Goal: Information Seeking & Learning: Learn about a topic

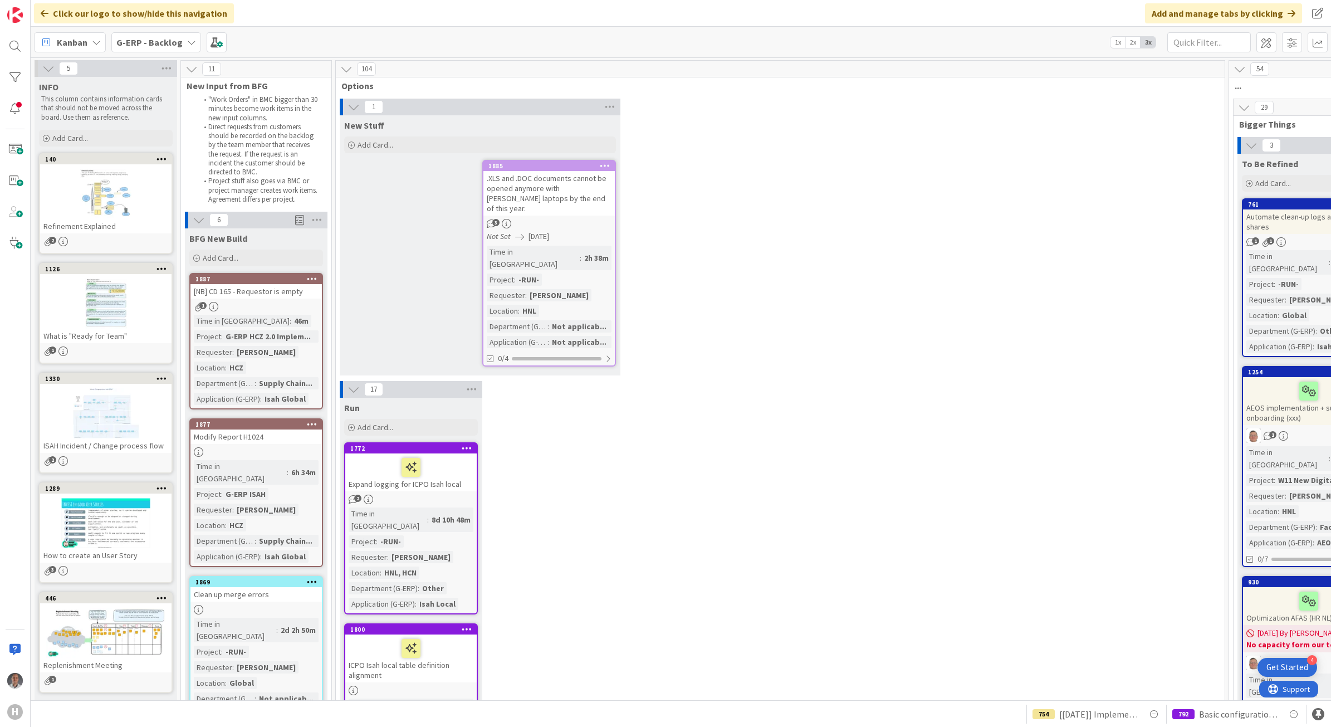
click at [159, 42] on b "G-ERP - Backlog" at bounding box center [149, 42] width 66 height 11
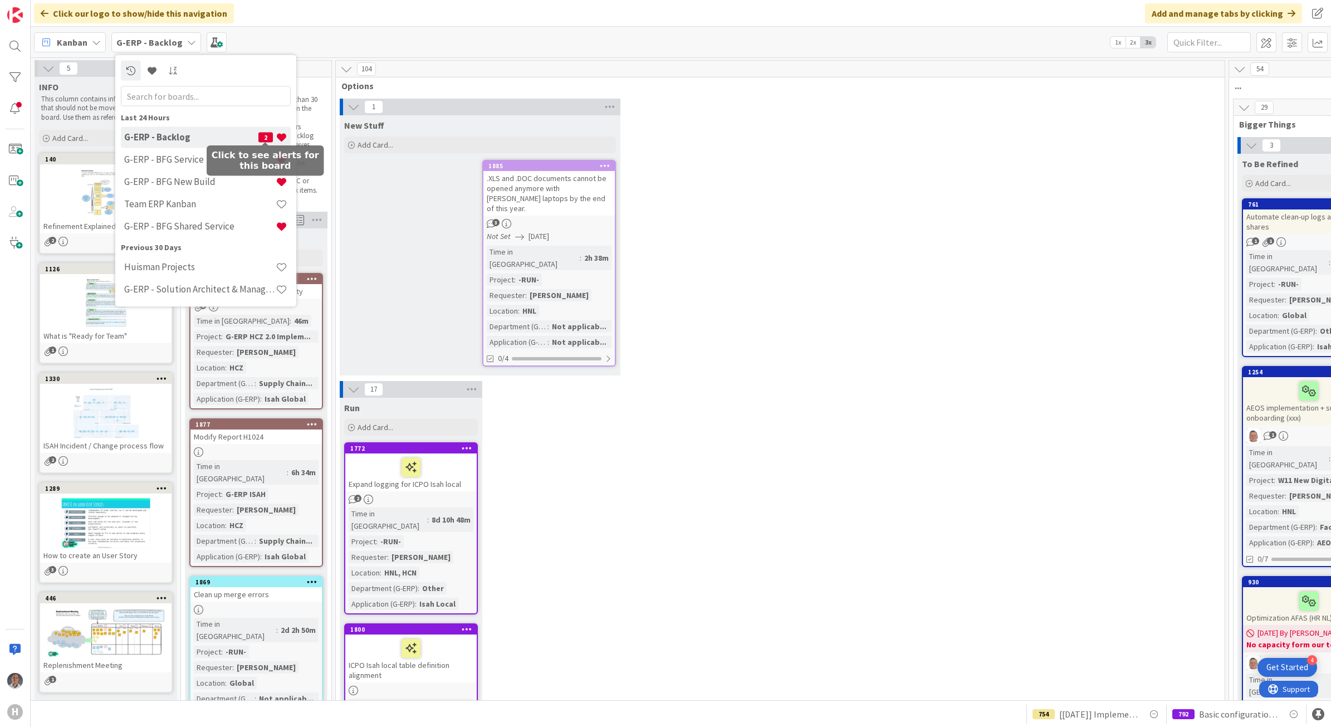
click at [262, 134] on span "2" at bounding box center [265, 137] width 14 height 10
click at [262, 134] on li "Direct requests from customers should be recorded on the backlog by the team me…" at bounding box center [258, 150] width 121 height 55
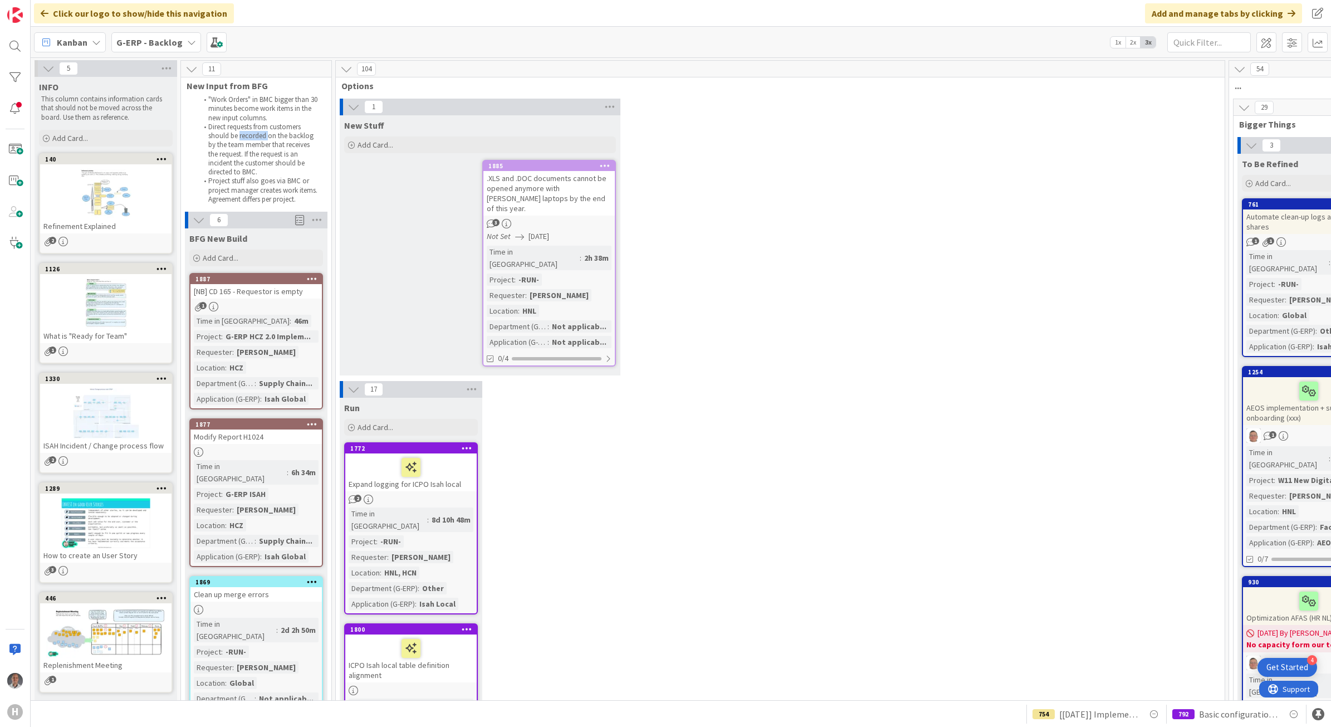
drag, startPoint x: 262, startPoint y: 134, endPoint x: 238, endPoint y: 155, distance: 32.0
click at [245, 157] on li "Direct requests from customers should be recorded on the backlog by the team me…" at bounding box center [258, 150] width 121 height 55
click at [151, 40] on b "G-ERP - Backlog" at bounding box center [149, 42] width 66 height 11
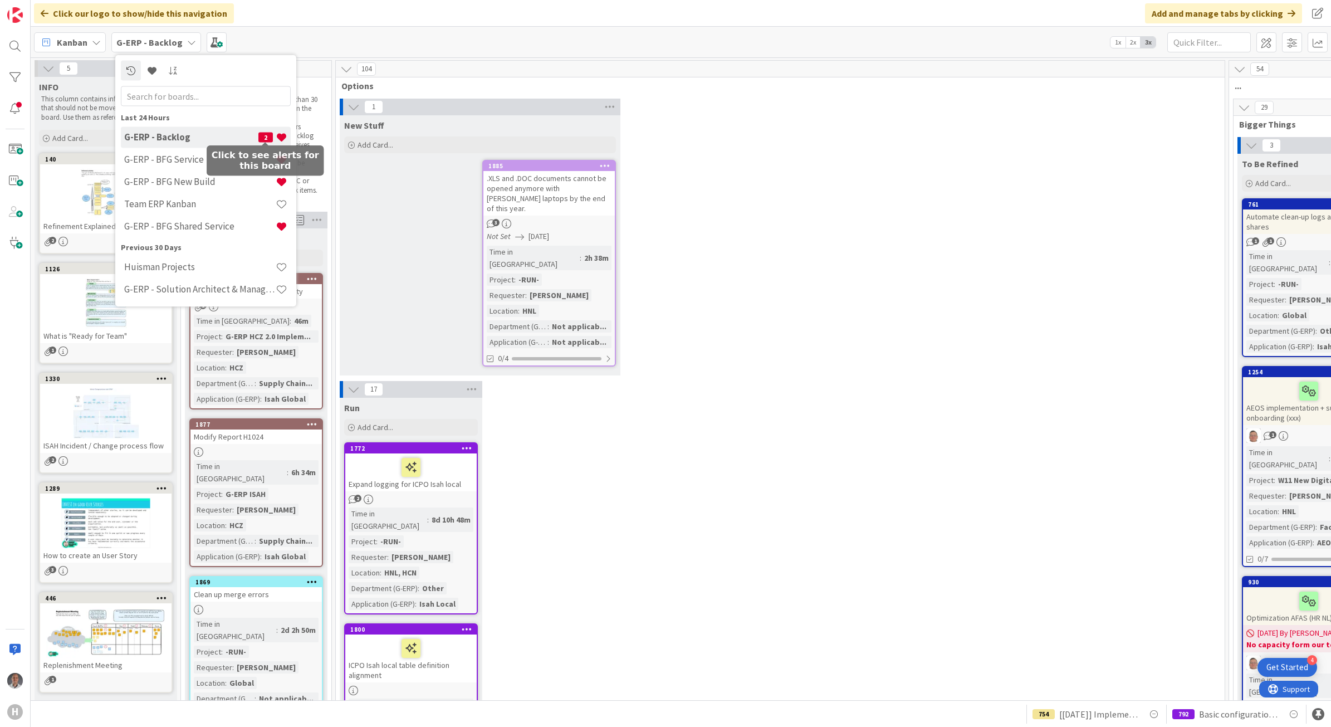
click at [263, 136] on span "2" at bounding box center [265, 137] width 14 height 10
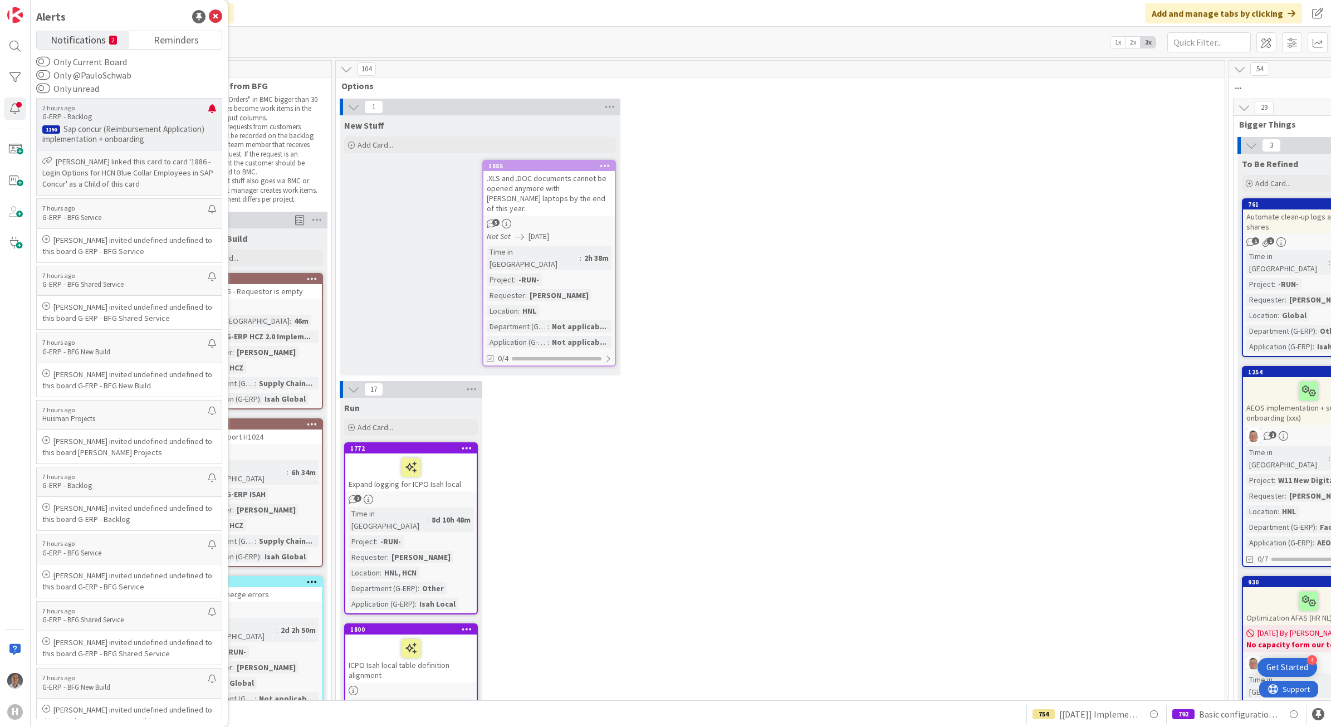
click at [152, 142] on p "Sap concur (Reimbursement Application) implementation + onboarding" at bounding box center [129, 134] width 174 height 20
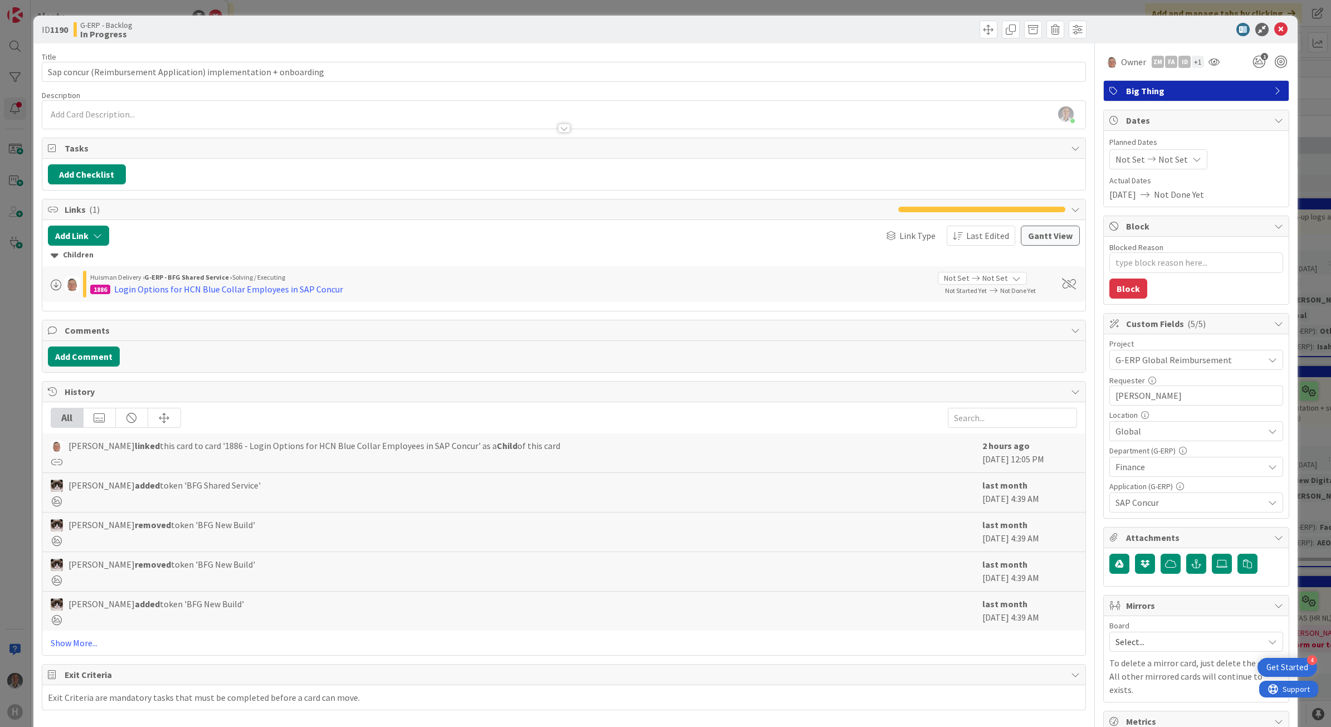
click at [561, 132] on div at bounding box center [564, 128] width 12 height 9
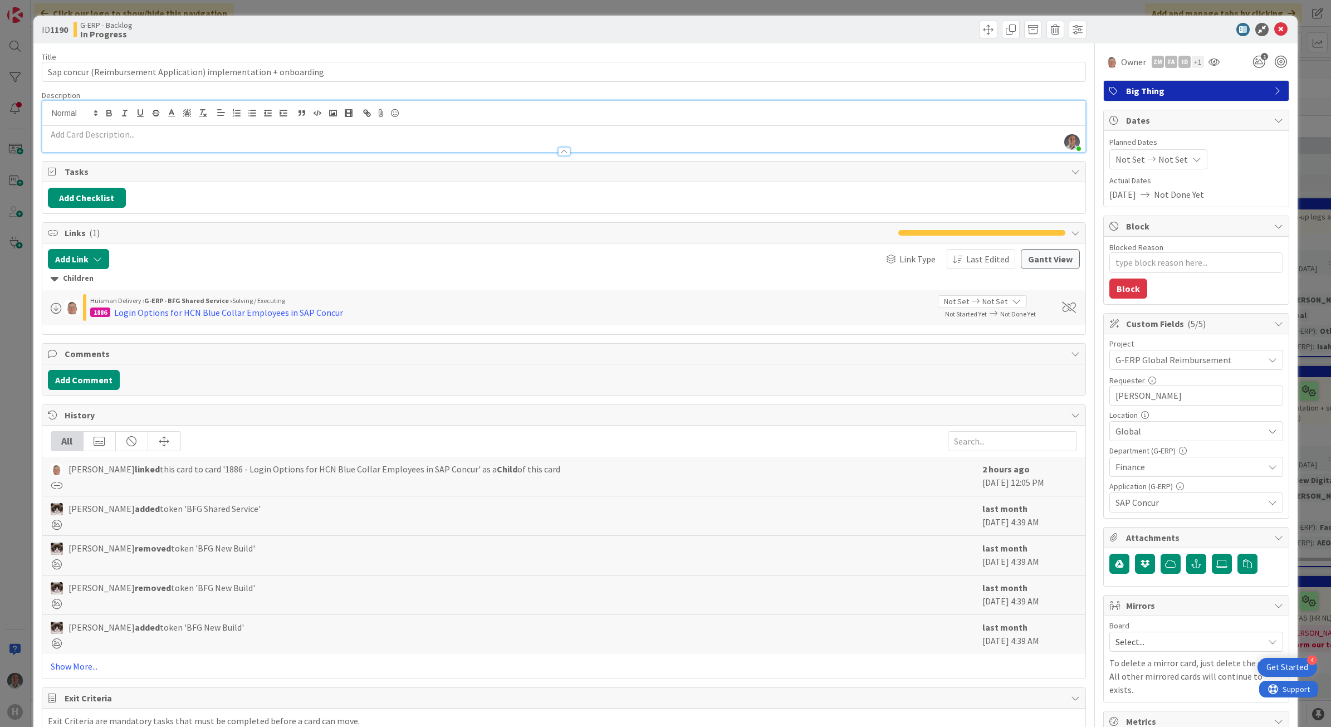
click at [475, 464] on div "[PERSON_NAME] linked this card to card '1886 - Login Options for HCN Blue Colla…" at bounding box center [564, 477] width 1044 height 40
click at [182, 315] on div "Login Options for HCN Blue Collar Employees in SAP Concur" at bounding box center [228, 312] width 229 height 13
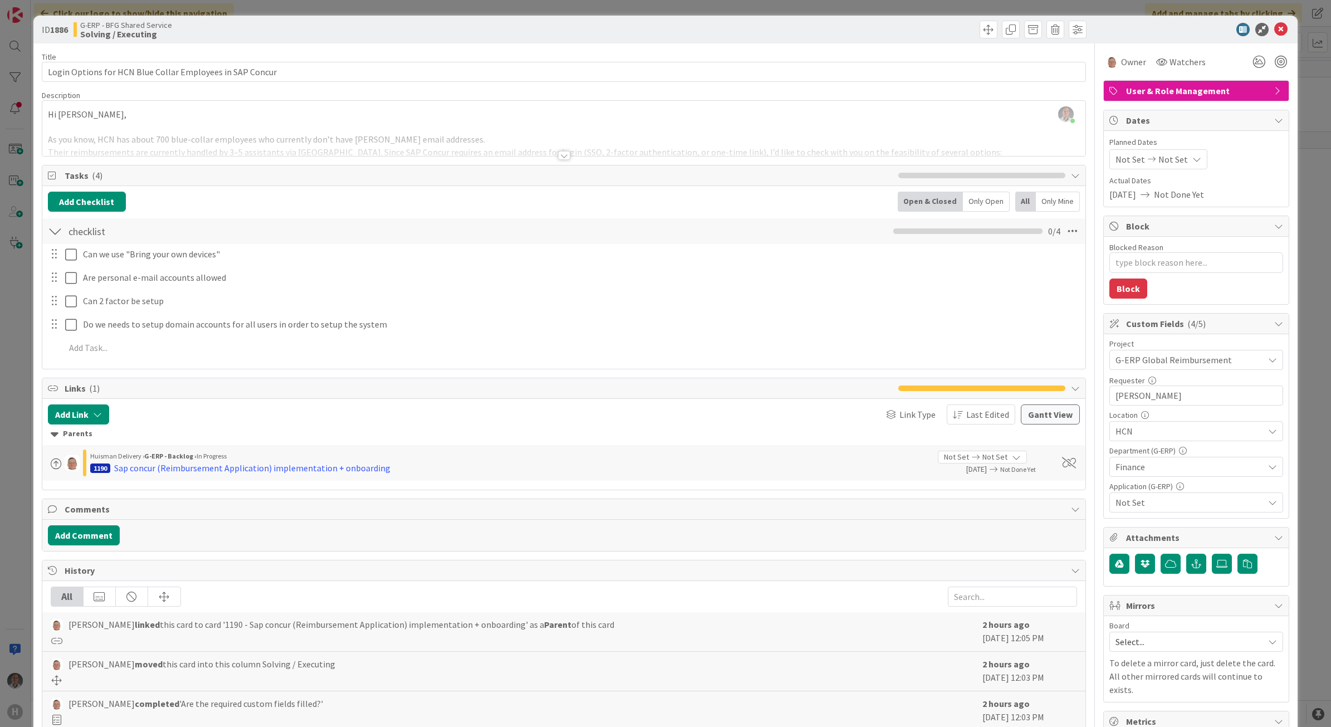
click at [559, 159] on div at bounding box center [564, 155] width 12 height 9
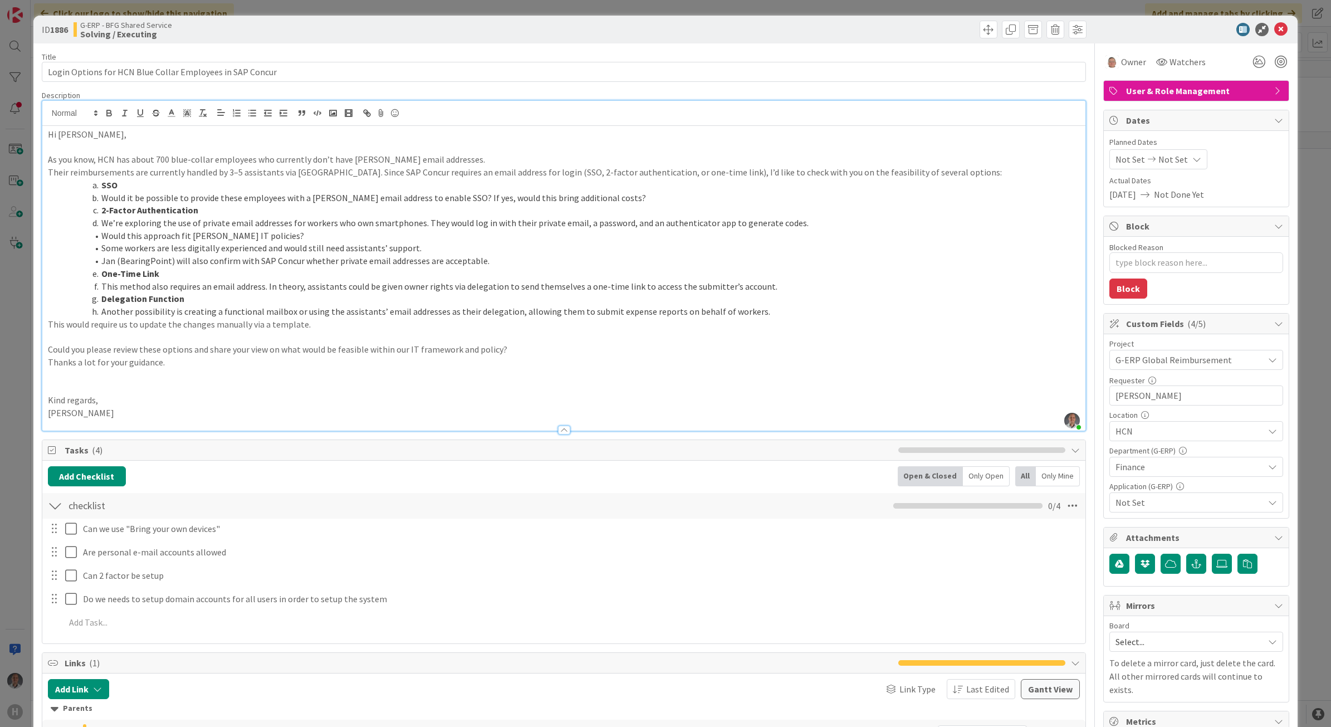
click at [1176, 504] on span "Not Set" at bounding box center [1190, 502] width 148 height 13
click at [1273, 430] on div "Acountview ADP AEOS AFAS Certificate Explorer DataFox Easysystems eHerkenning e…" at bounding box center [1194, 352] width 178 height 278
click at [1147, 291] on span "SAP Concur" at bounding box center [1147, 289] width 43 height 17
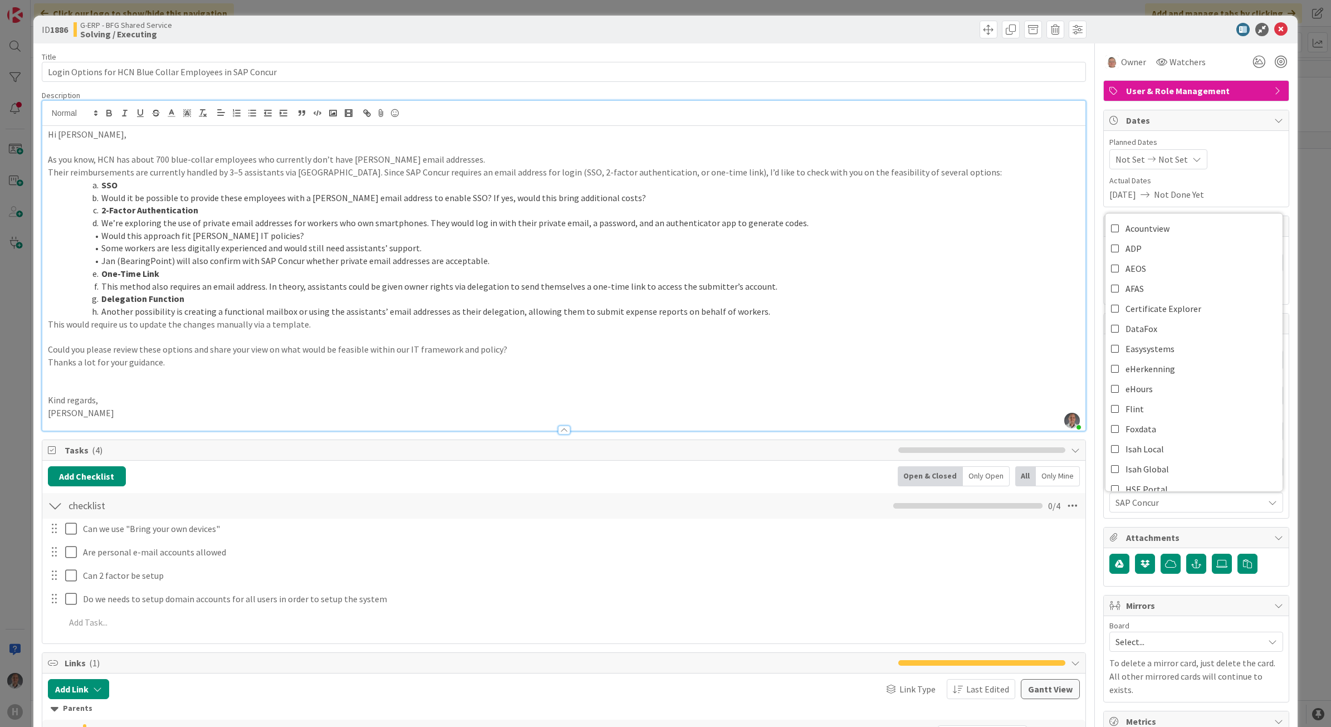
type textarea "x"
click at [1285, 435] on div "ID 1886 G-ERP - BFG Shared Service Solving / Executing Title 57 / 128 Login Opt…" at bounding box center [665, 602] width 1265 height 1172
click at [1274, 33] on icon at bounding box center [1280, 29] width 13 height 13
